Goal: Task Accomplishment & Management: Manage account settings

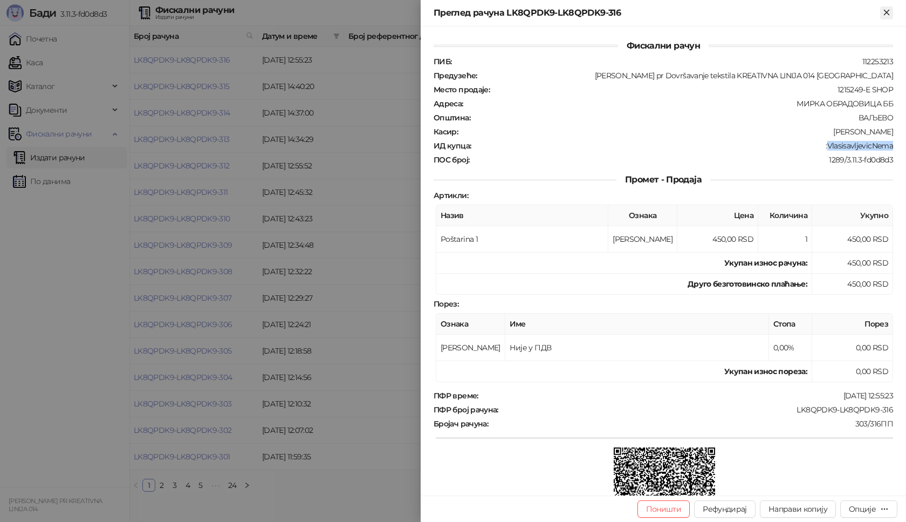
click at [888, 10] on icon "Close" at bounding box center [886, 12] width 5 height 5
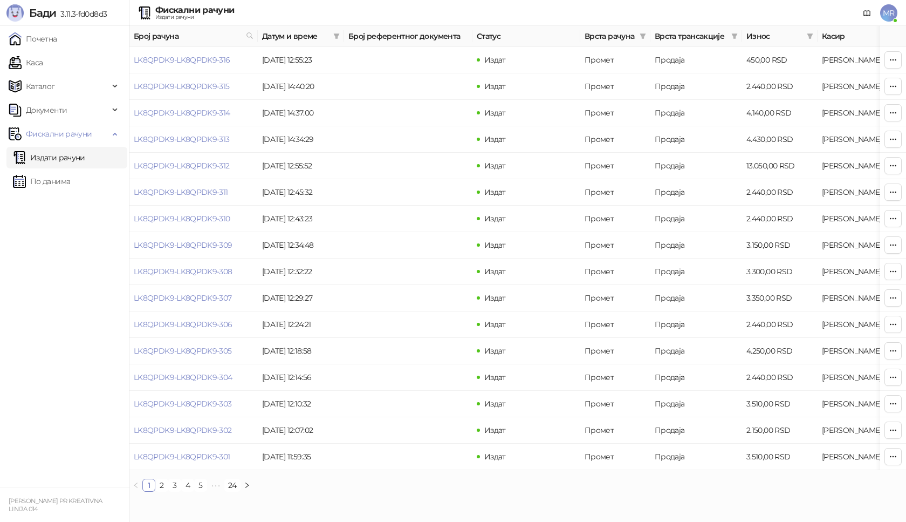
click at [888, 15] on span "MR" at bounding box center [888, 12] width 17 height 17
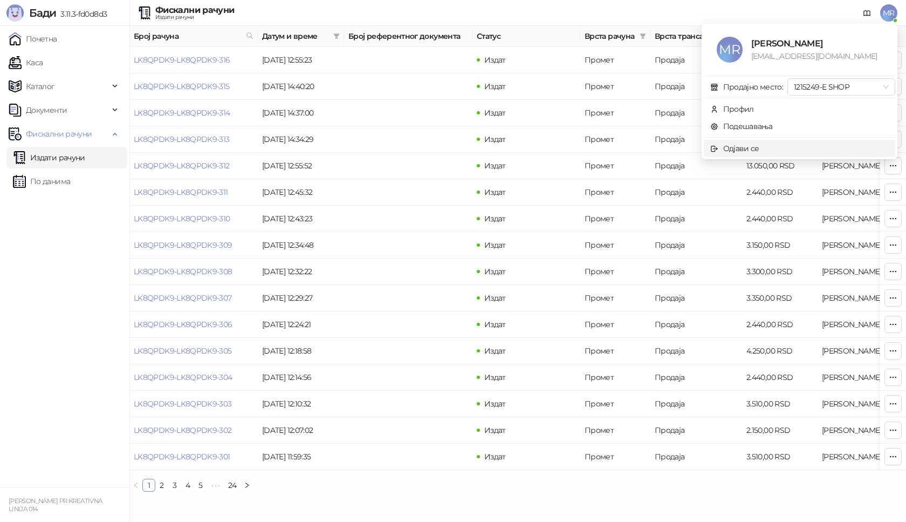
click at [738, 147] on div "Одјави се" at bounding box center [741, 148] width 36 height 12
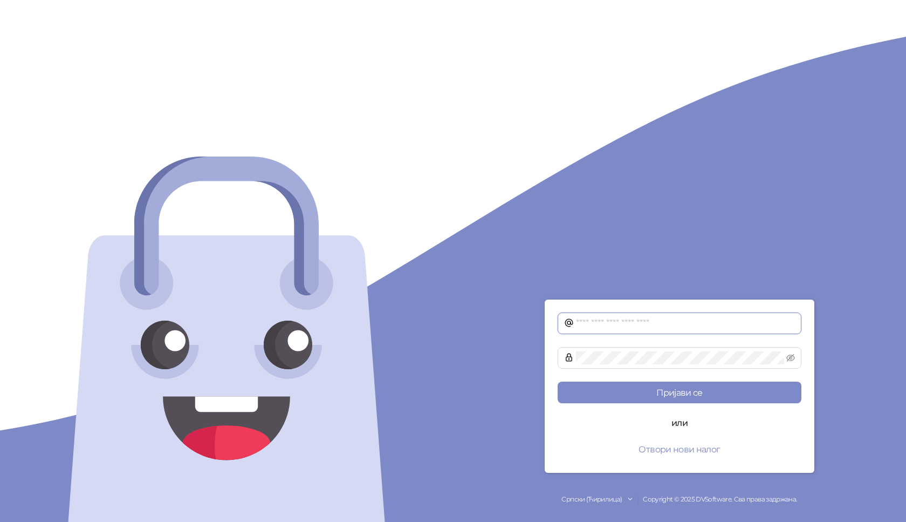
click at [613, 319] on input "text" at bounding box center [685, 323] width 219 height 13
type input "**********"
click at [788, 355] on icon "eye-invisible" at bounding box center [790, 357] width 9 height 9
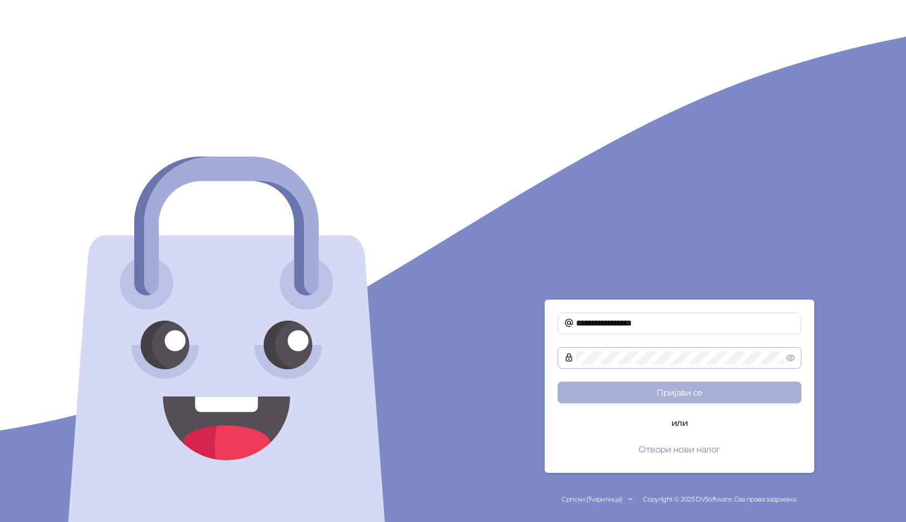
click at [647, 394] on button "Пријави се" at bounding box center [680, 392] width 244 height 22
